Goal: Task Accomplishment & Management: Manage account settings

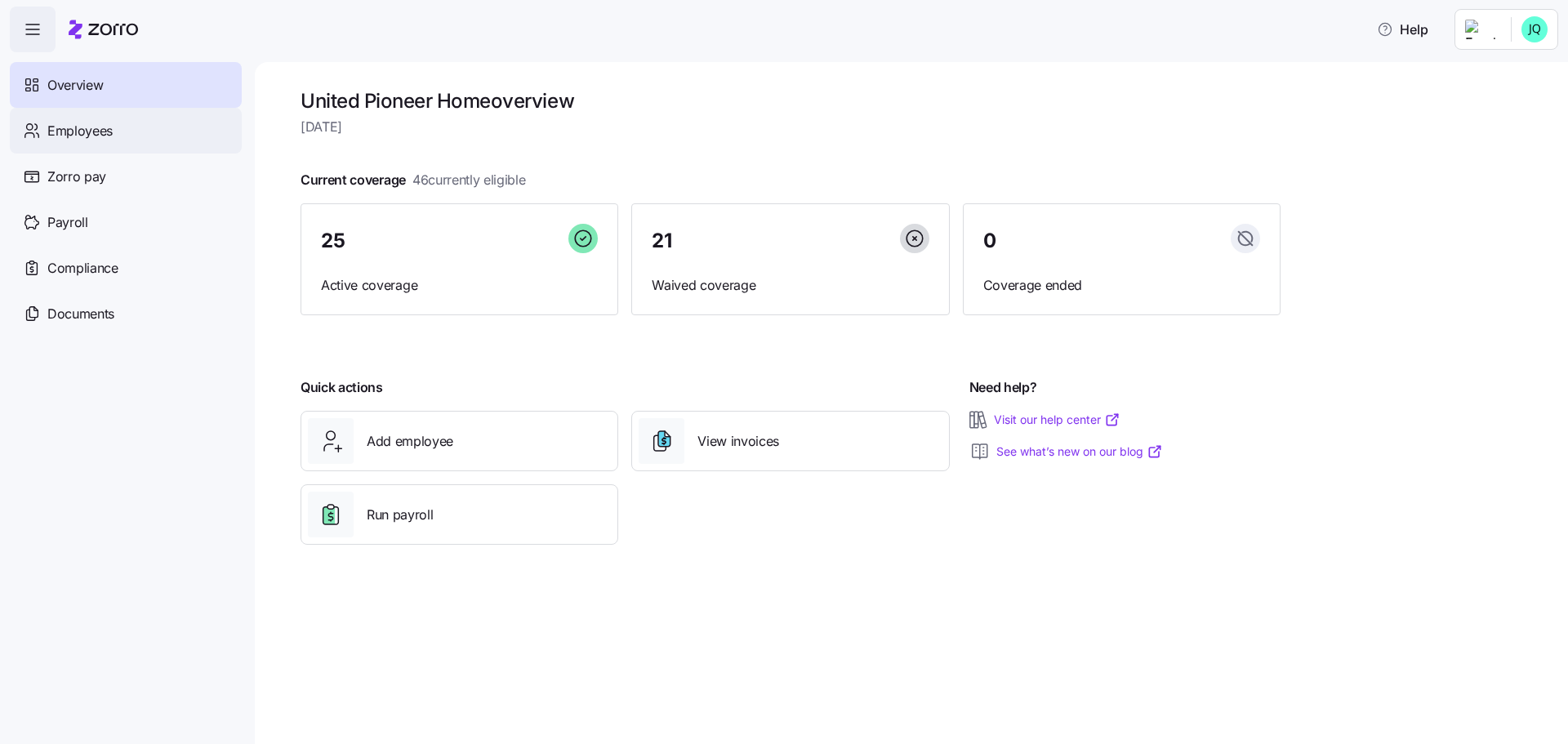
click at [81, 132] on span "Employees" at bounding box center [79, 131] width 66 height 20
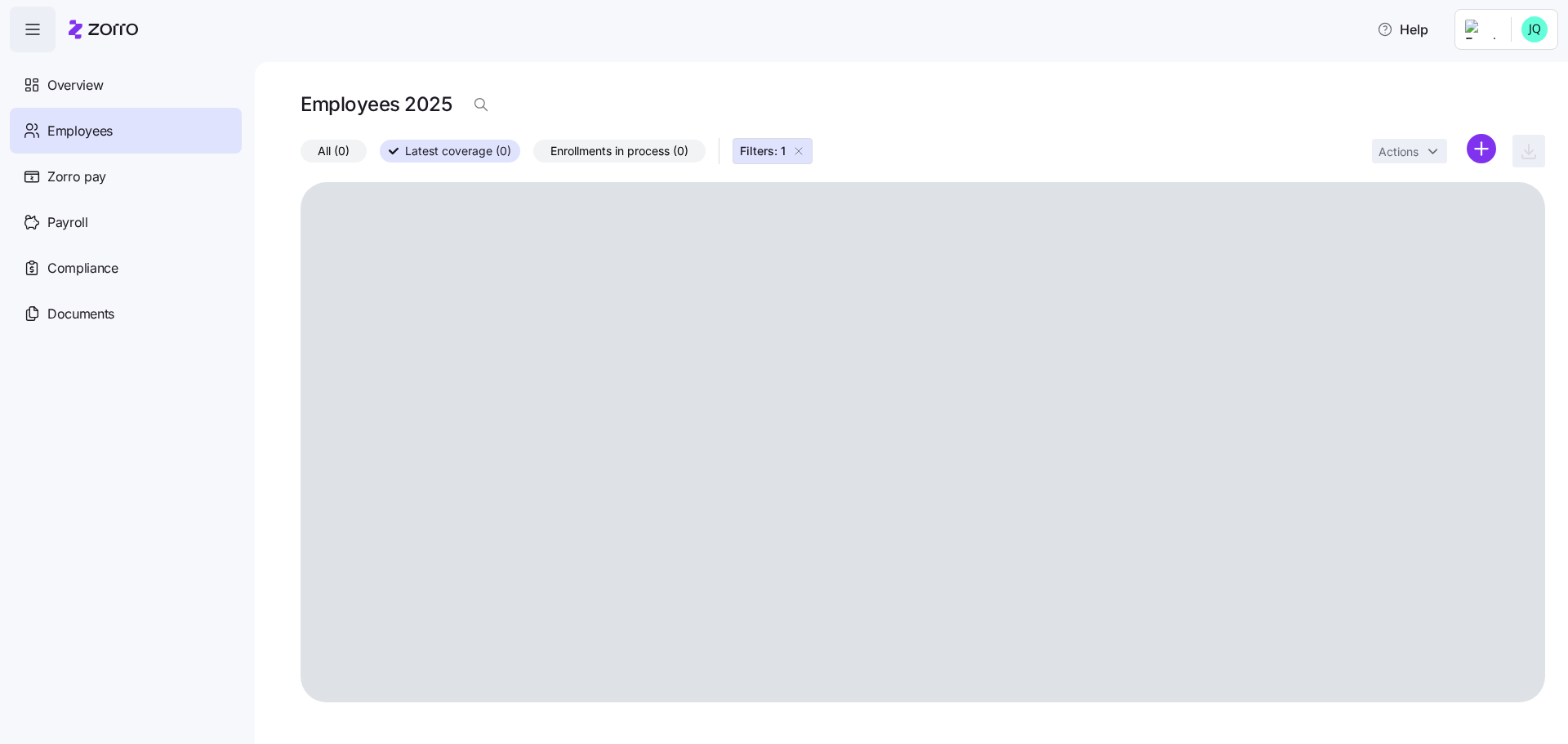
click at [90, 126] on span "Employees" at bounding box center [79, 131] width 66 height 20
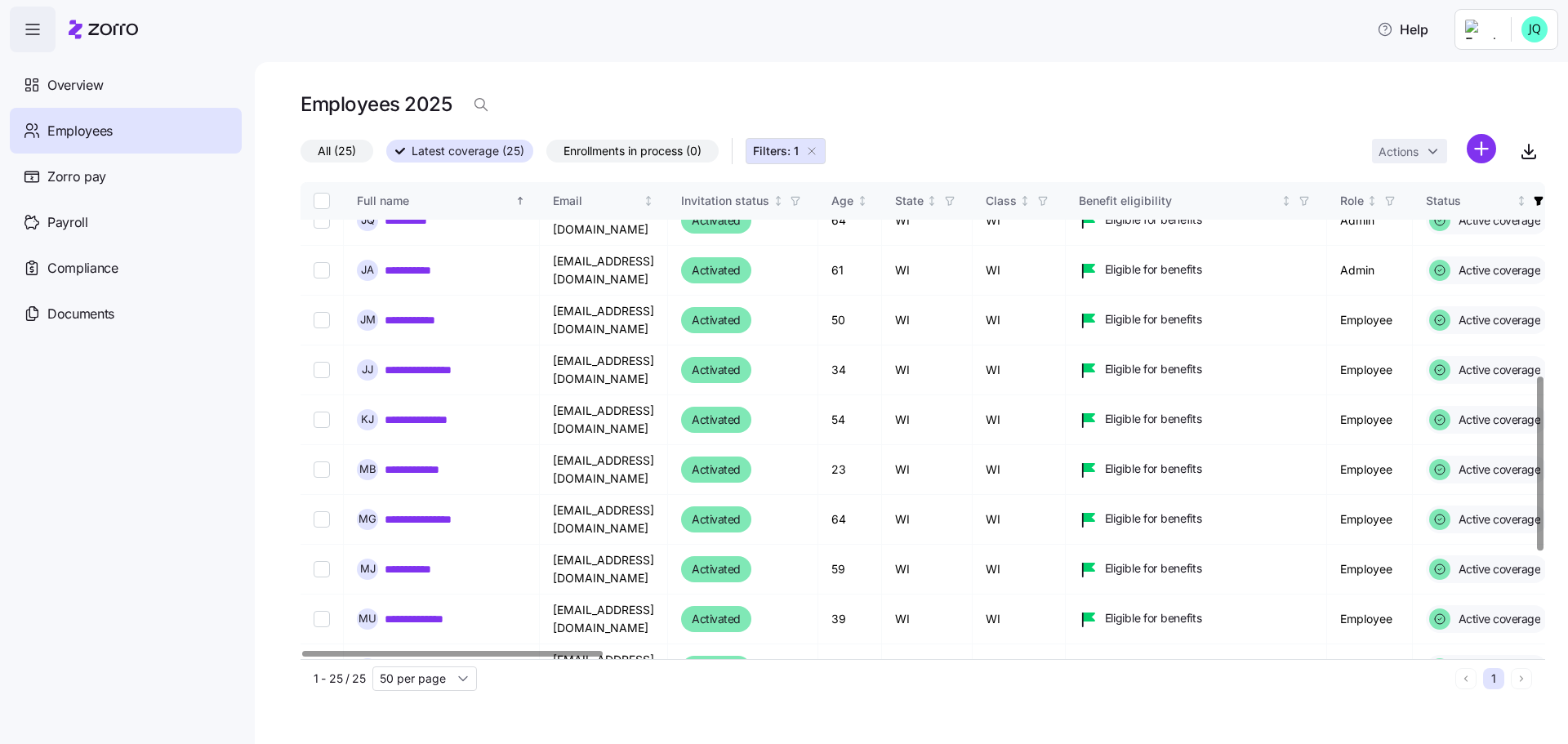
scroll to position [530, 0]
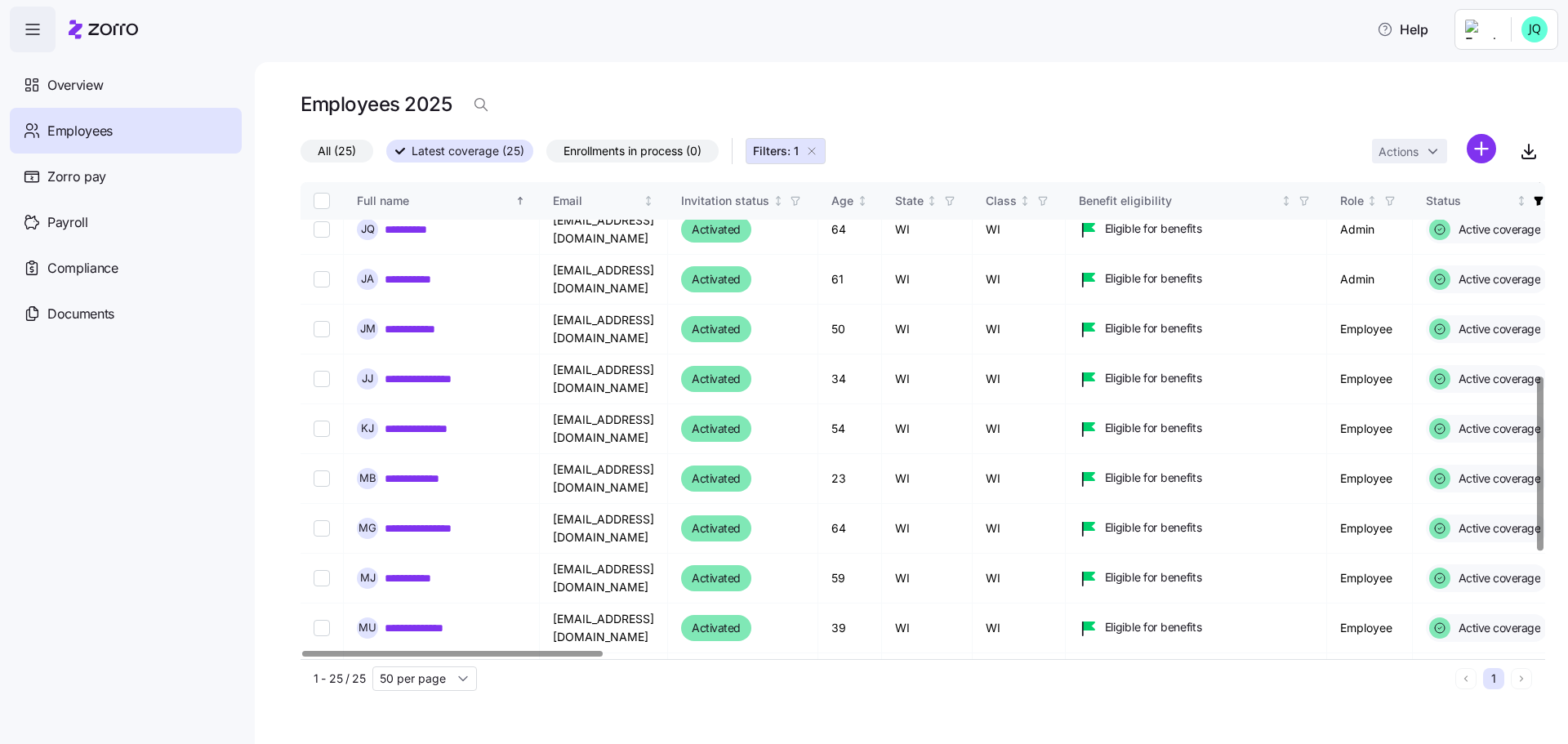
click at [1542, 398] on div at bounding box center [1539, 463] width 6 height 174
click at [410, 421] on link "**********" at bounding box center [427, 428] width 85 height 16
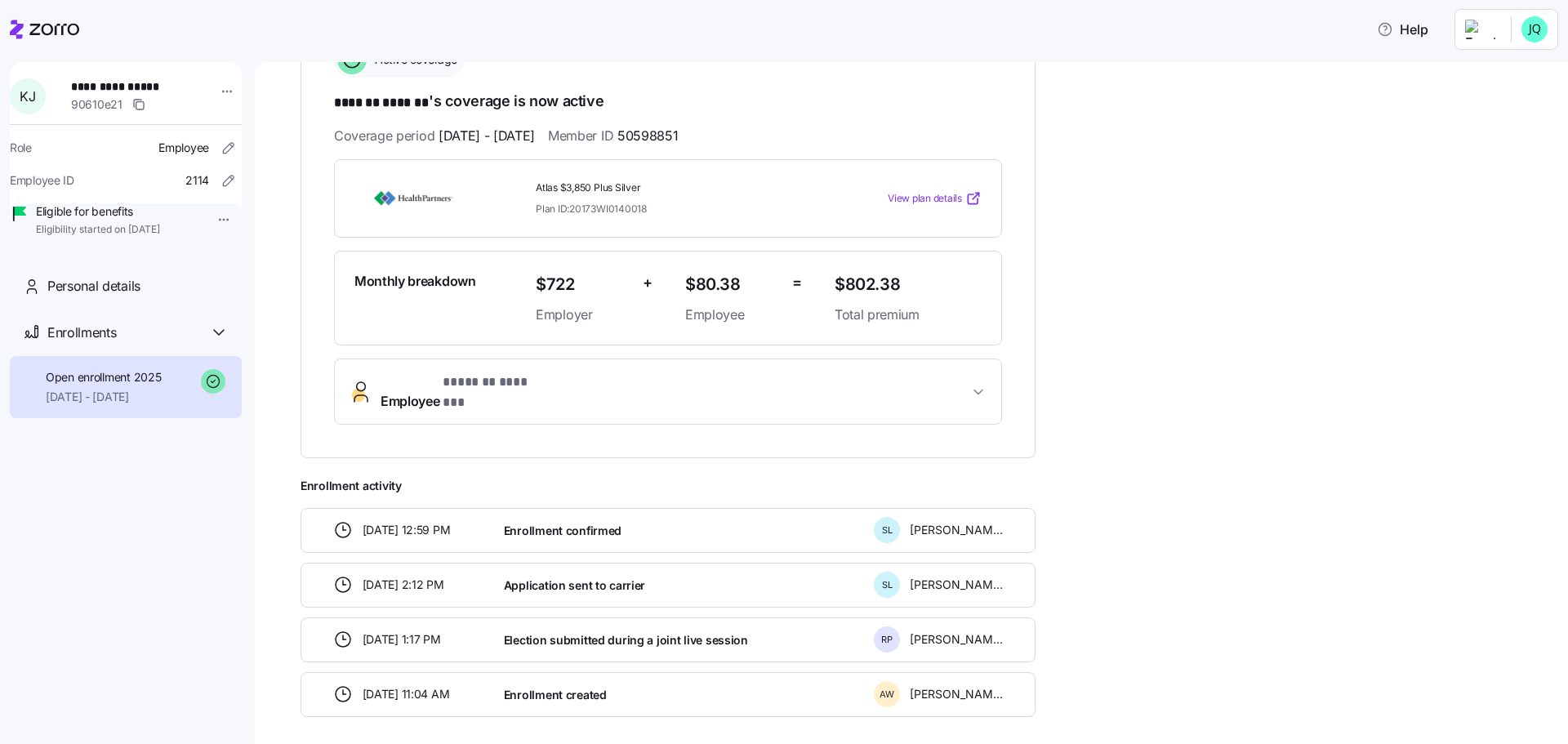
scroll to position [273, 0]
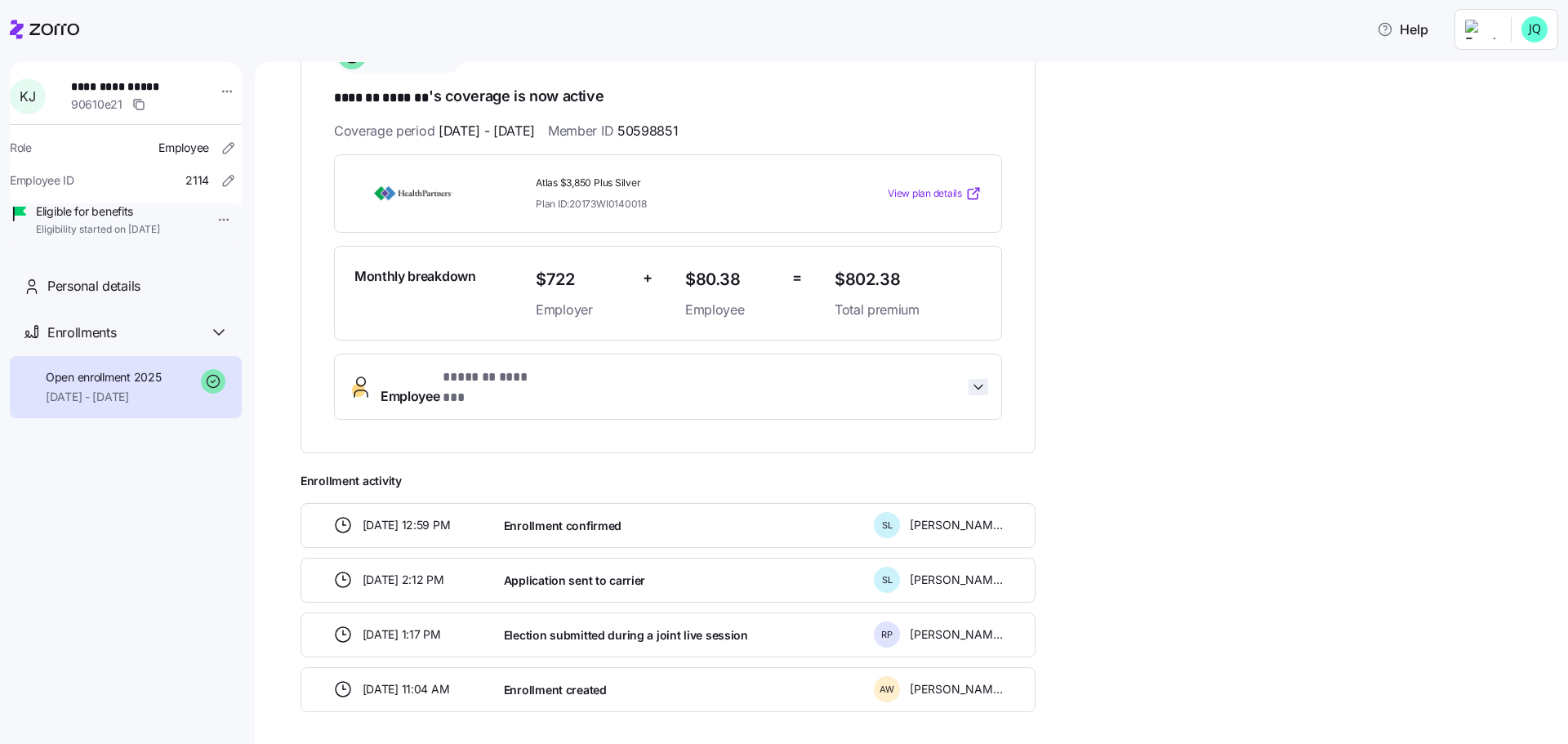
click at [978, 379] on icon "button" at bounding box center [978, 387] width 16 height 16
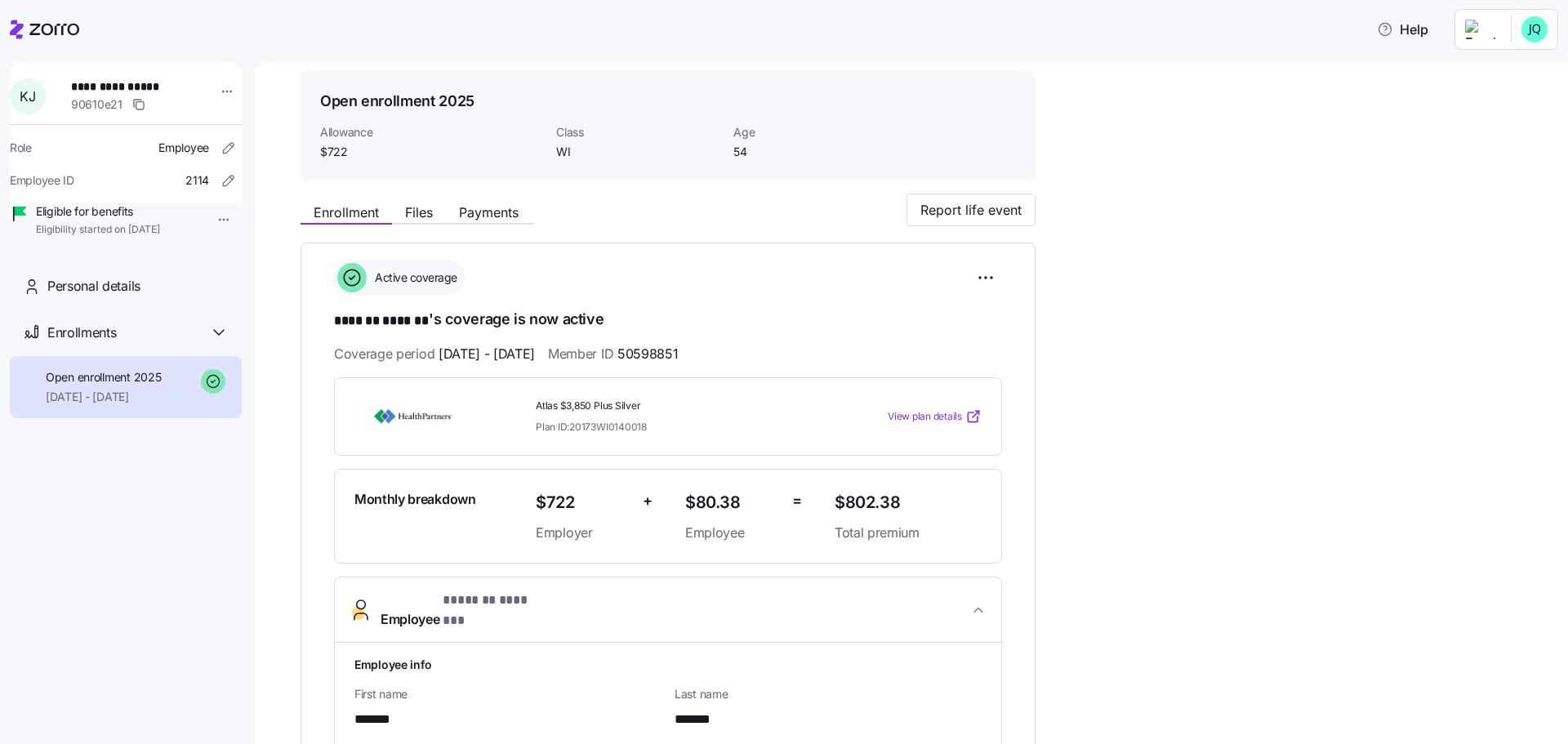
scroll to position [0, 0]
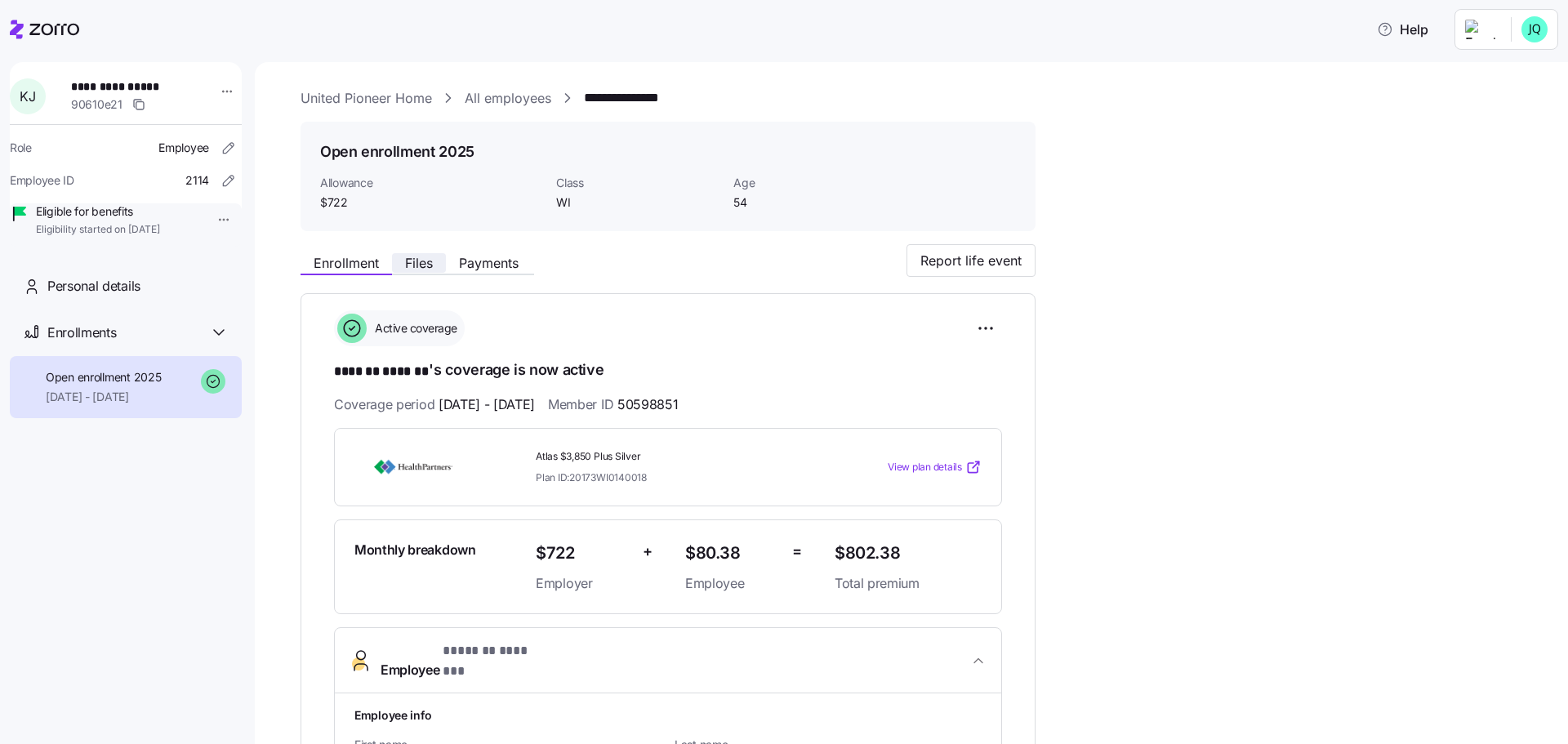
click at [421, 265] on span "Files" at bounding box center [419, 262] width 28 height 13
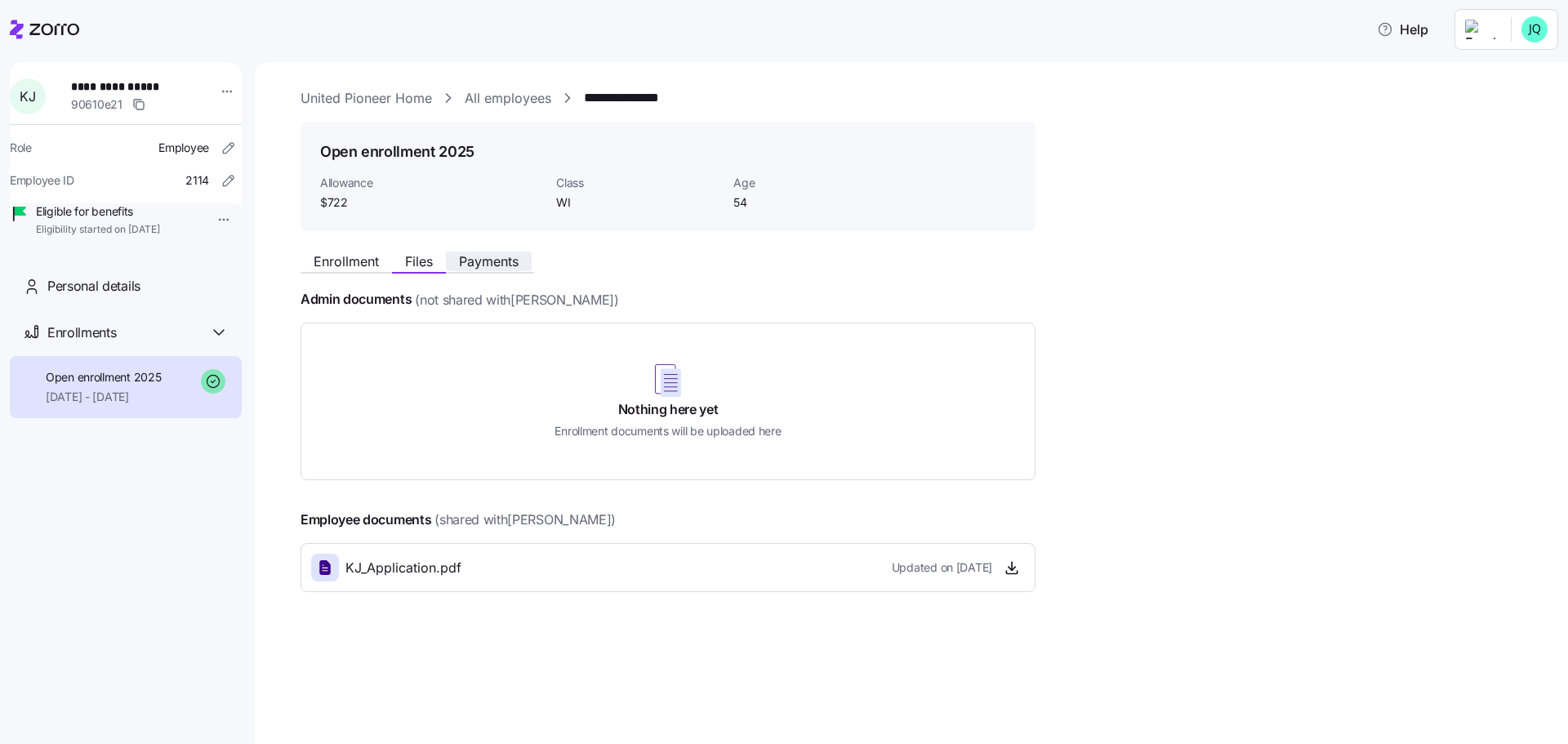
click at [486, 264] on span "Payments" at bounding box center [489, 260] width 60 height 13
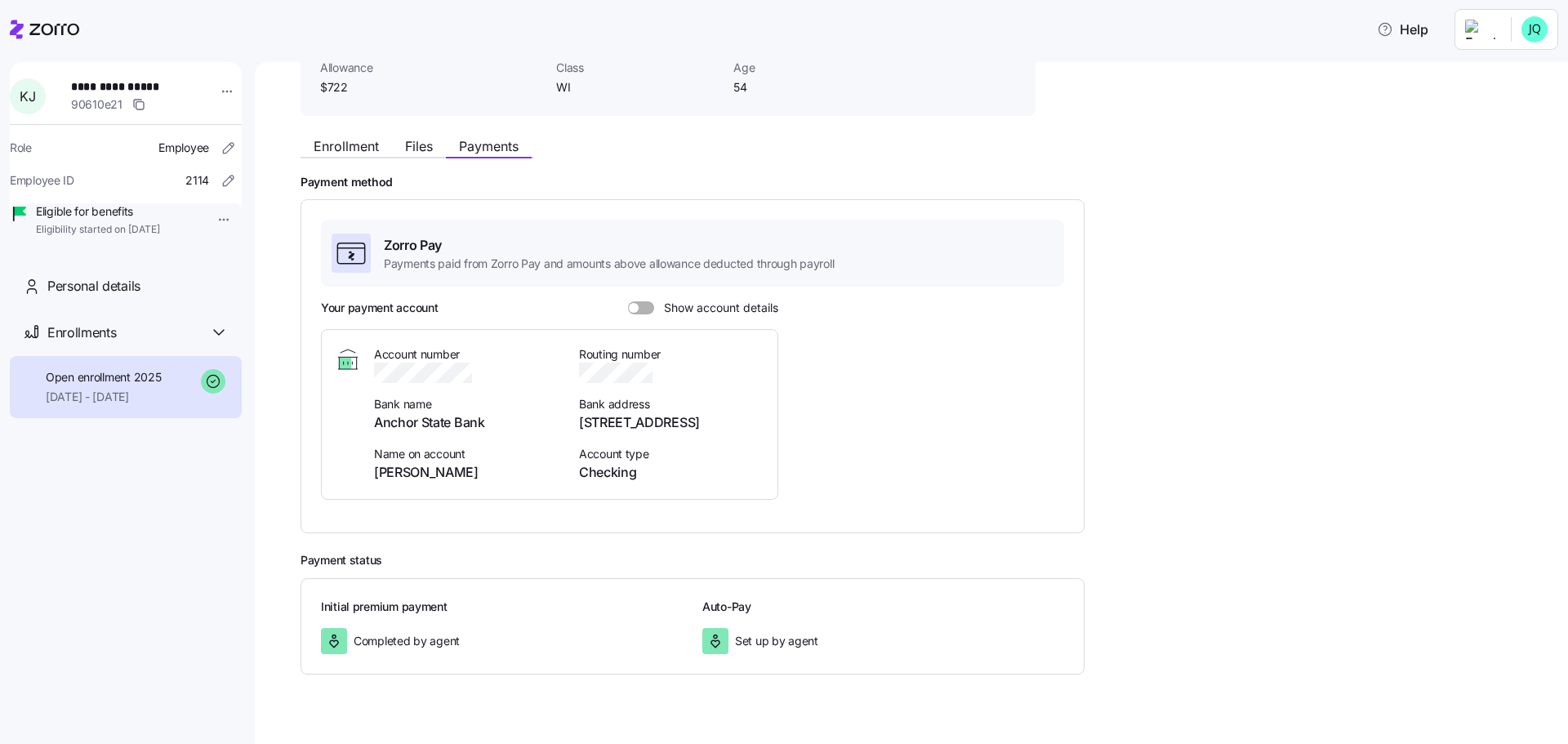
scroll to position [143, 0]
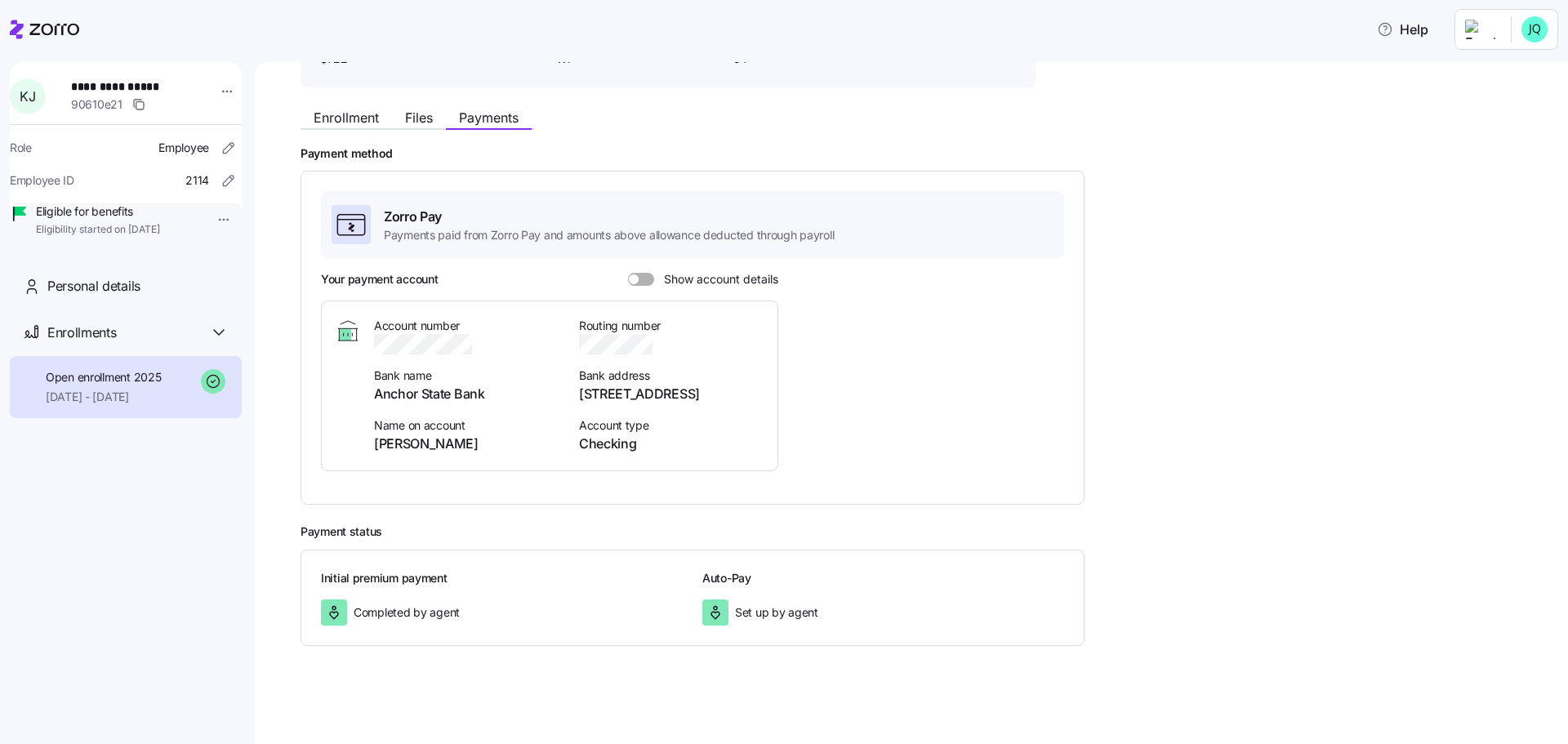
click at [646, 280] on span at bounding box center [646, 279] width 16 height 13
click at [628, 273] on input "Show account details" at bounding box center [628, 273] width 0 height 0
click at [636, 281] on span at bounding box center [636, 279] width 16 height 13
click at [628, 273] on input "Show account details" at bounding box center [628, 273] width 0 height 0
click at [650, 279] on span at bounding box center [646, 279] width 16 height 13
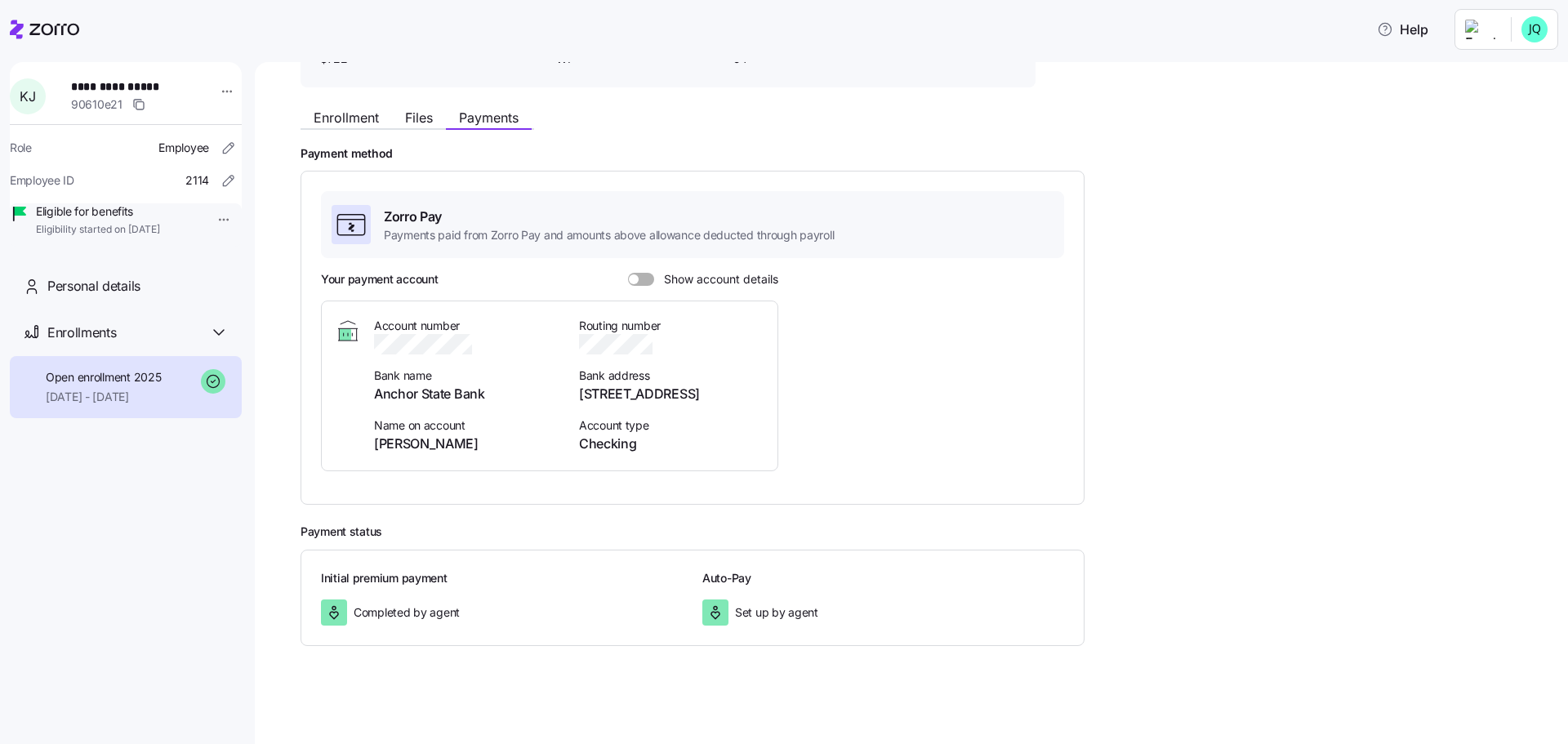
click at [628, 273] on input "Show account details" at bounding box center [628, 273] width 0 height 0
click at [631, 279] on span at bounding box center [636, 279] width 16 height 13
click at [628, 273] on input "Show account details" at bounding box center [628, 273] width 0 height 0
click at [647, 274] on span at bounding box center [646, 279] width 16 height 13
click at [628, 273] on input "Show account details" at bounding box center [628, 273] width 0 height 0
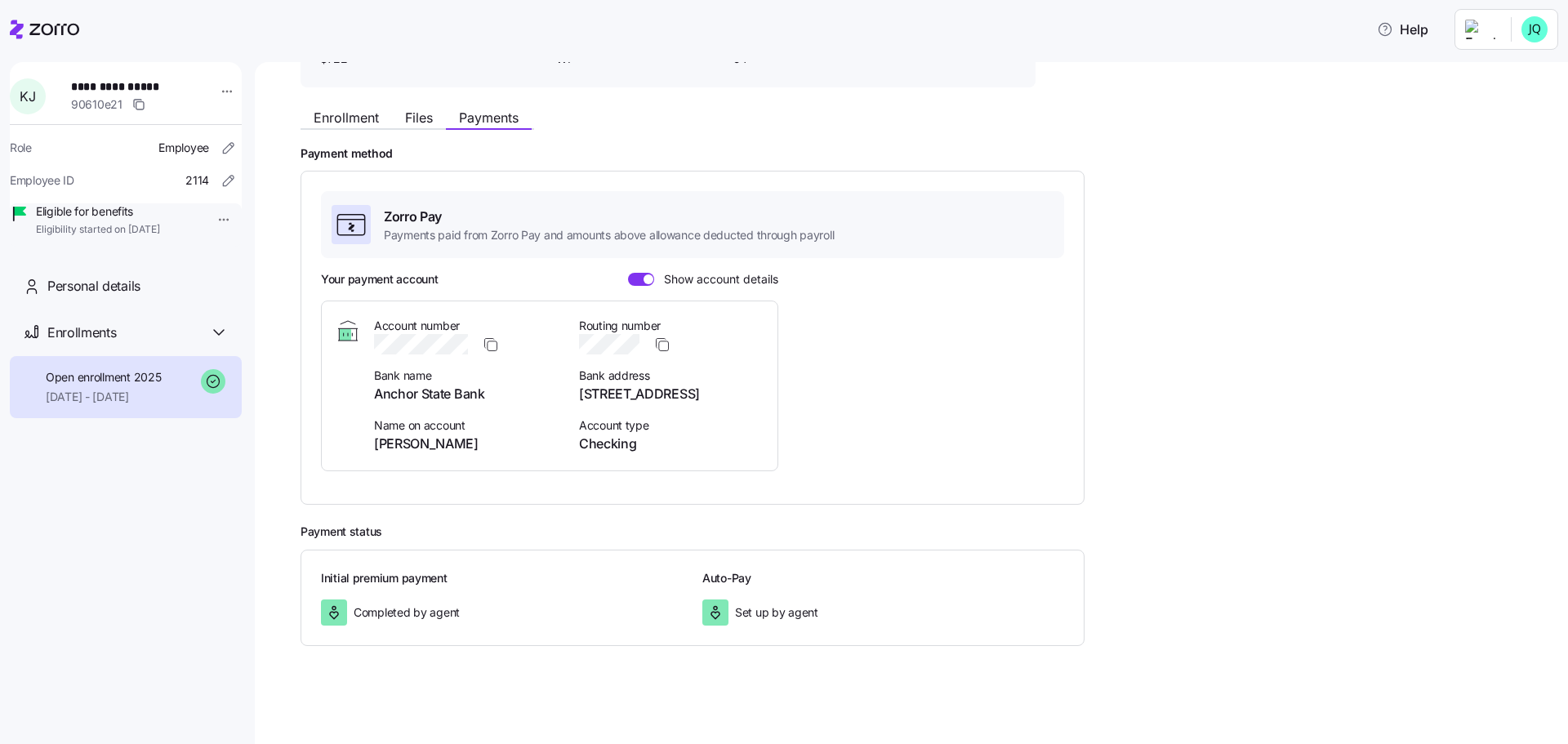
click at [633, 279] on span at bounding box center [636, 279] width 16 height 13
click at [628, 273] on input "Show account details" at bounding box center [628, 273] width 0 height 0
click at [642, 279] on span at bounding box center [646, 279] width 16 height 13
click at [628, 273] on input "Show account details" at bounding box center [628, 273] width 0 height 0
click at [636, 279] on span at bounding box center [636, 279] width 16 height 13
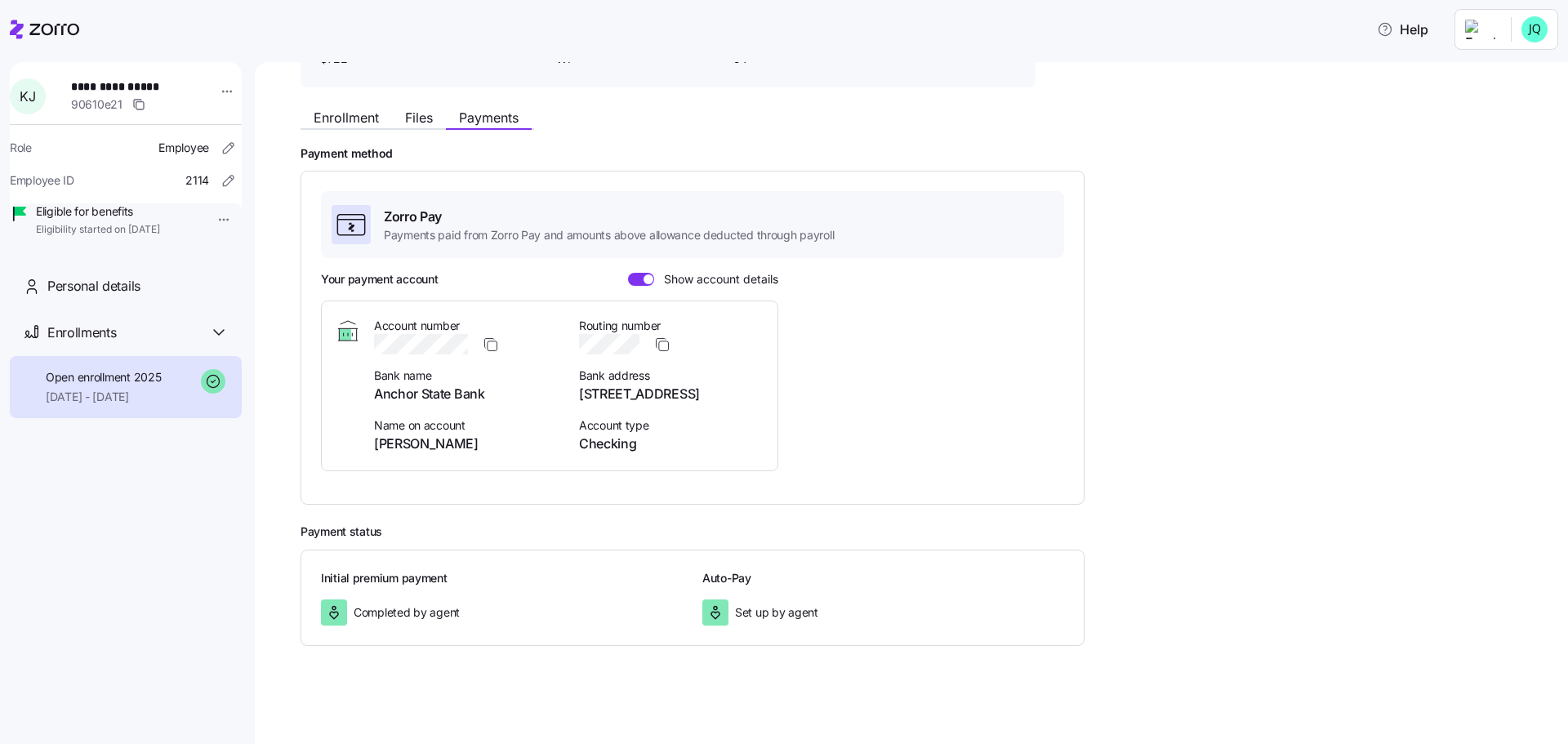
click at [628, 273] on input "Show account details" at bounding box center [628, 273] width 0 height 0
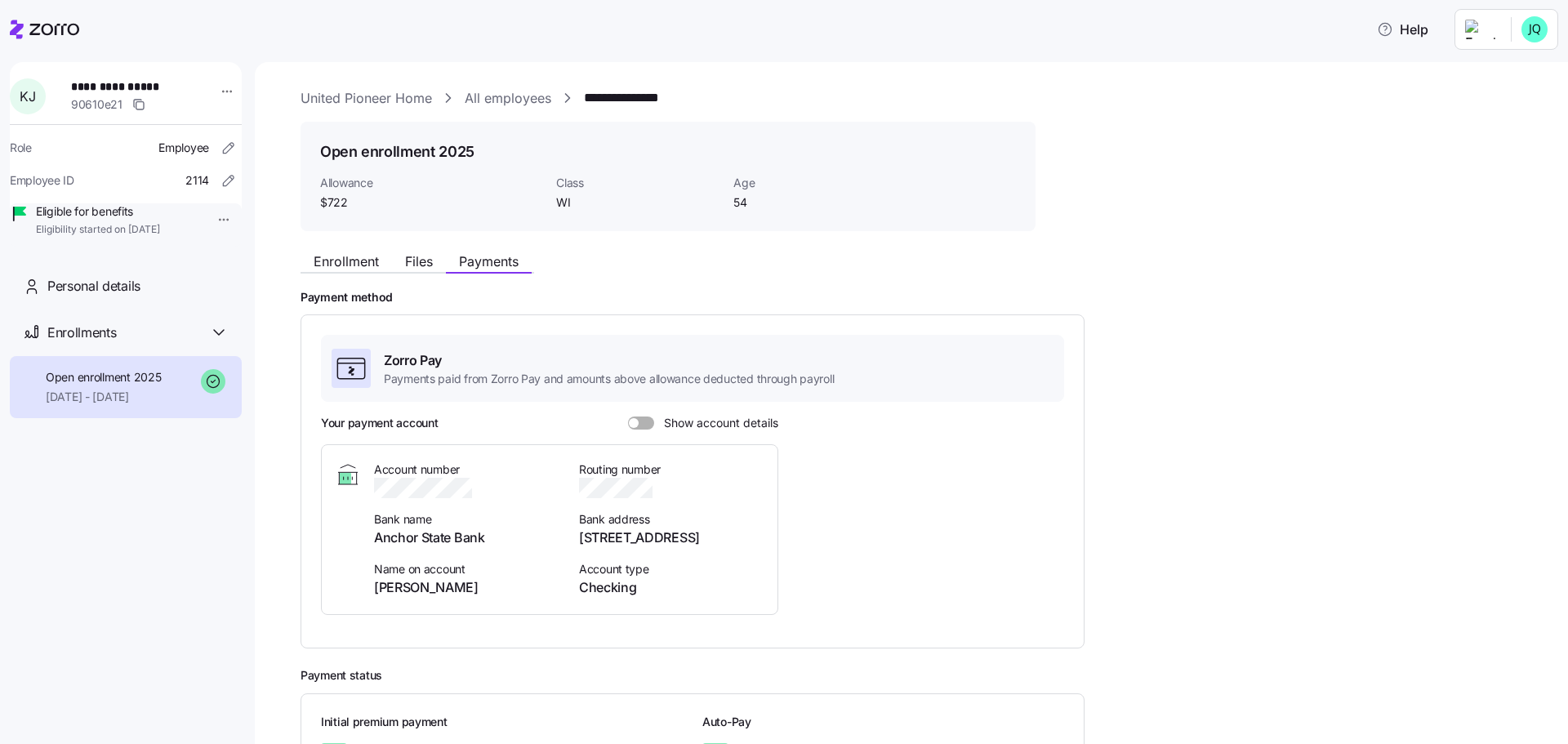
click at [645, 419] on span at bounding box center [646, 422] width 16 height 13
click at [628, 416] on input "Show account details" at bounding box center [628, 416] width 0 height 0
click at [1189, 438] on div "Payment method Zorro Pay Payments paid from Zorro Pay and amounts above allowan…" at bounding box center [923, 469] width 1244 height 359
